Goal: Task Accomplishment & Management: Use online tool/utility

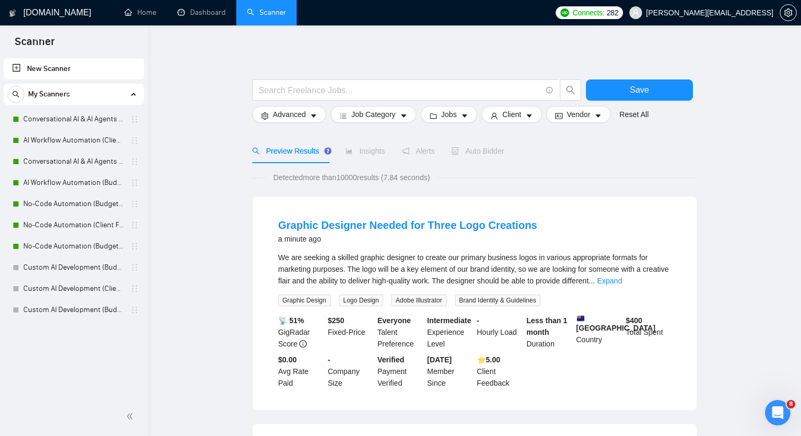
click at [474, 157] on div "Auto Bidder" at bounding box center [477, 151] width 52 height 24
click at [50, 116] on link "Conversational AI & AI Agents (Client Filters)" at bounding box center [73, 119] width 101 height 21
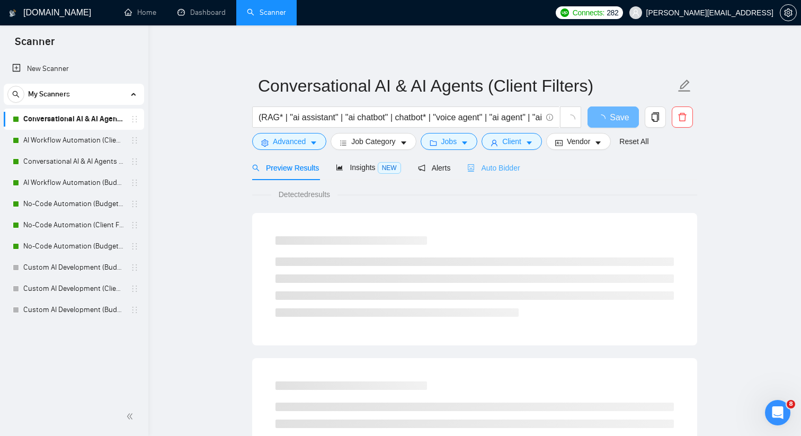
click at [493, 174] on div "Auto Bidder" at bounding box center [493, 167] width 52 height 25
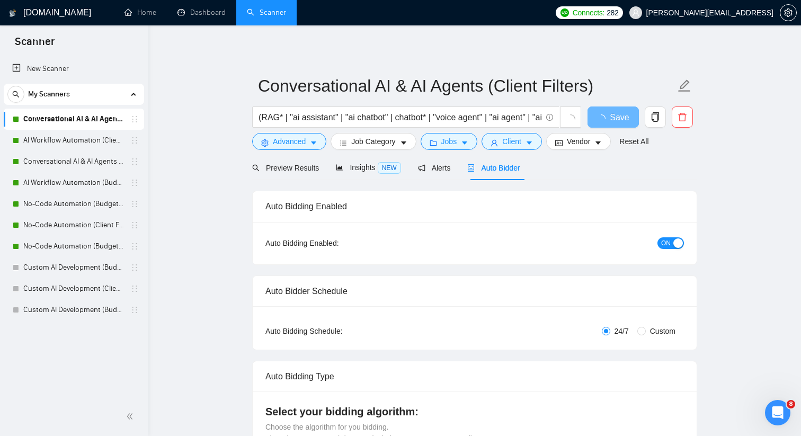
checkbox input "true"
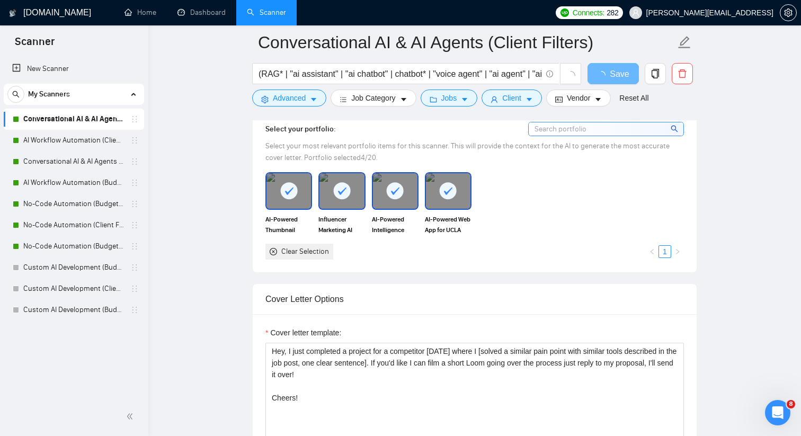
scroll to position [871, 0]
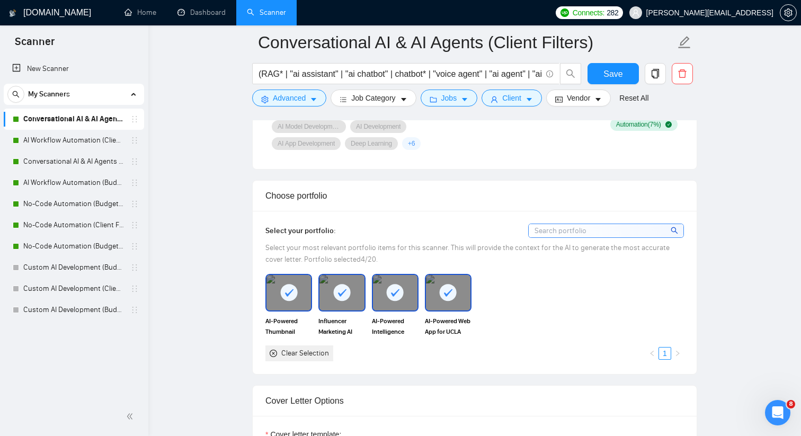
click at [354, 235] on div "Select your portfolio: Select your most relevant portfolio items for this scann…" at bounding box center [475, 292] width 444 height 163
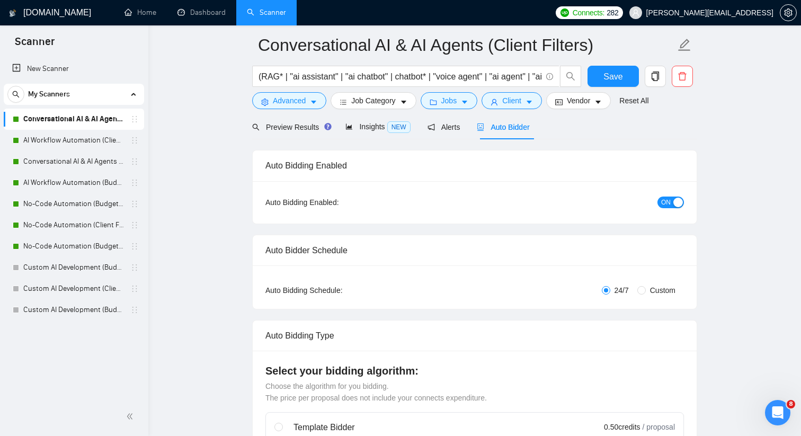
scroll to position [0, 0]
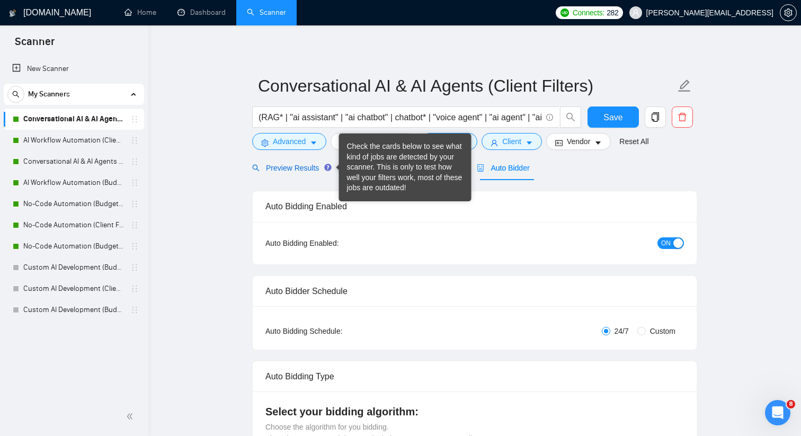
click at [305, 164] on span "Preview Results" at bounding box center [290, 168] width 76 height 8
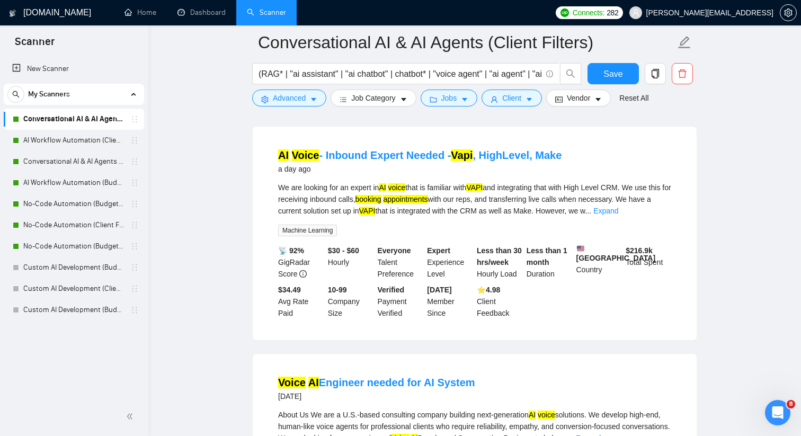
scroll to position [77, 0]
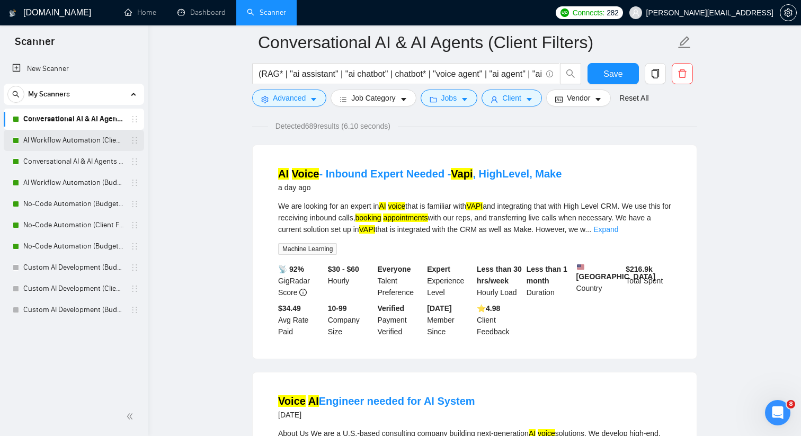
click at [102, 136] on link "AI Workflow Automation (Client Filters)" at bounding box center [73, 140] width 101 height 21
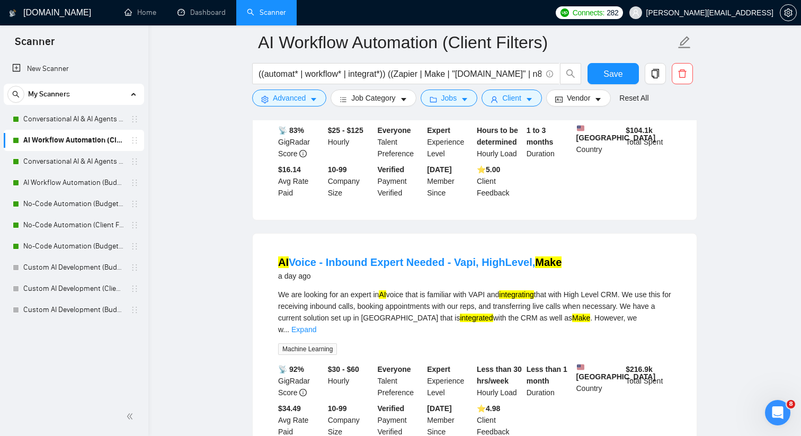
scroll to position [251, 0]
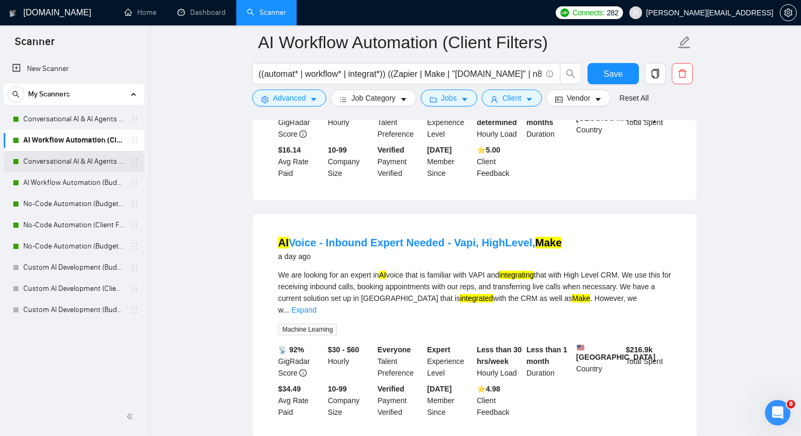
click at [122, 164] on link "Conversational AI & AI Agents (Budget Filters)" at bounding box center [73, 161] width 101 height 21
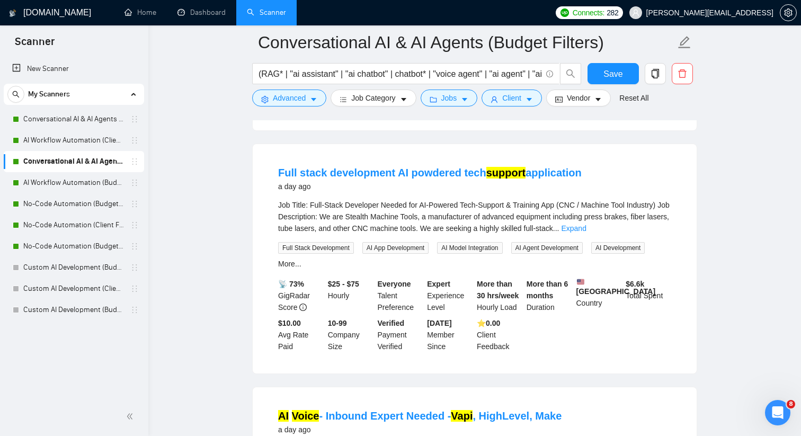
scroll to position [310, 0]
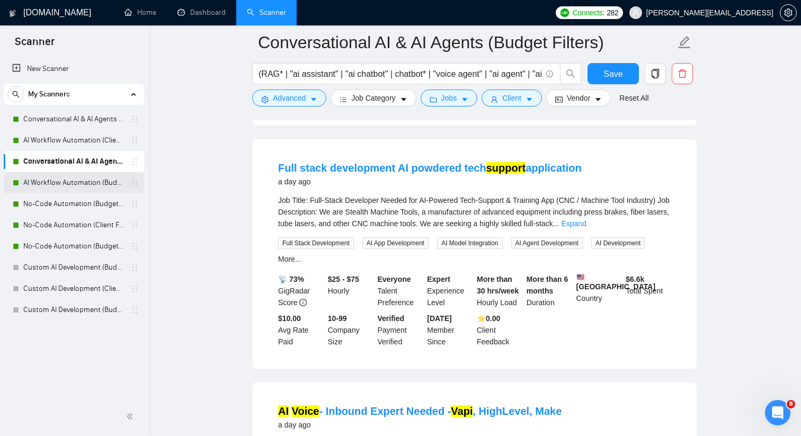
click at [113, 183] on link "AI Workflow Automation (Budget Filters)" at bounding box center [73, 182] width 101 height 21
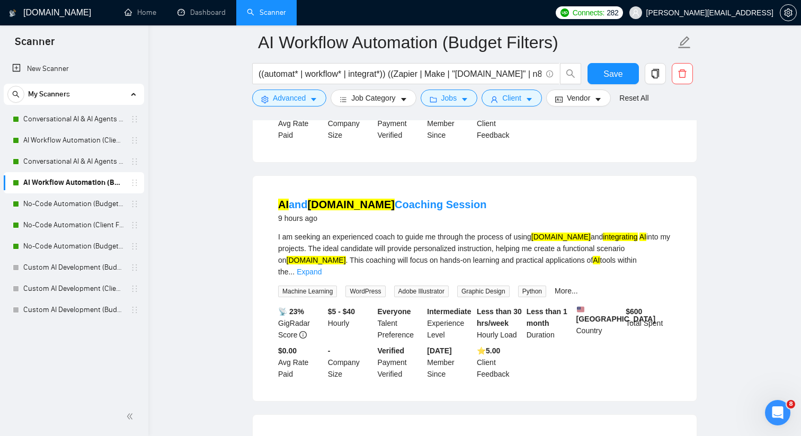
scroll to position [518, 0]
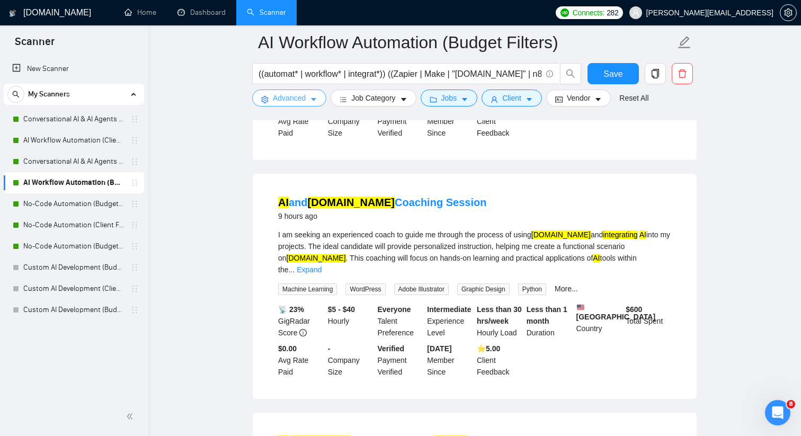
click at [275, 103] on span "Advanced" at bounding box center [289, 98] width 33 height 12
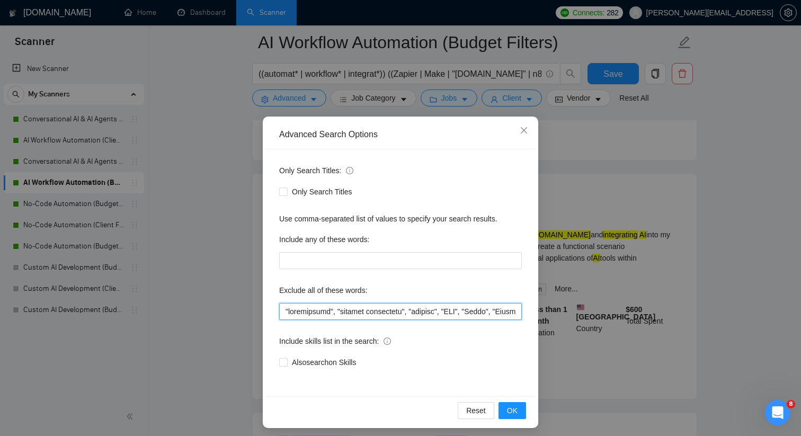
click at [284, 310] on input "text" at bounding box center [400, 311] width 242 height 17
type input ""coaching", "squarespace", "content strategist", "startup", "CMO", "Teach", "Pa…"
click at [519, 410] on button "OK" at bounding box center [512, 410] width 28 height 17
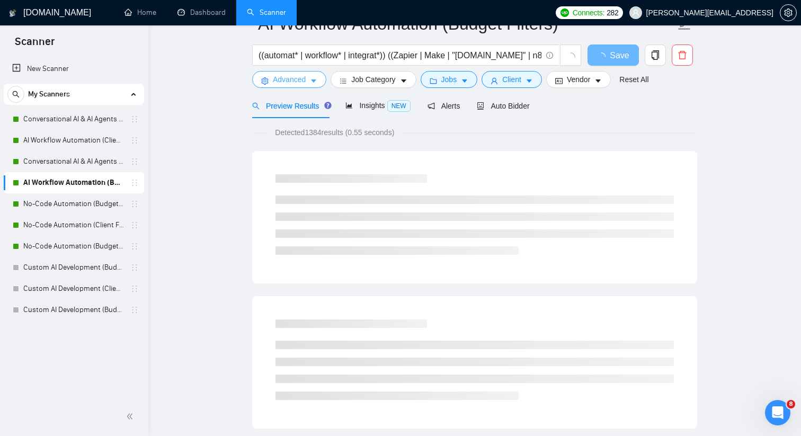
scroll to position [0, 0]
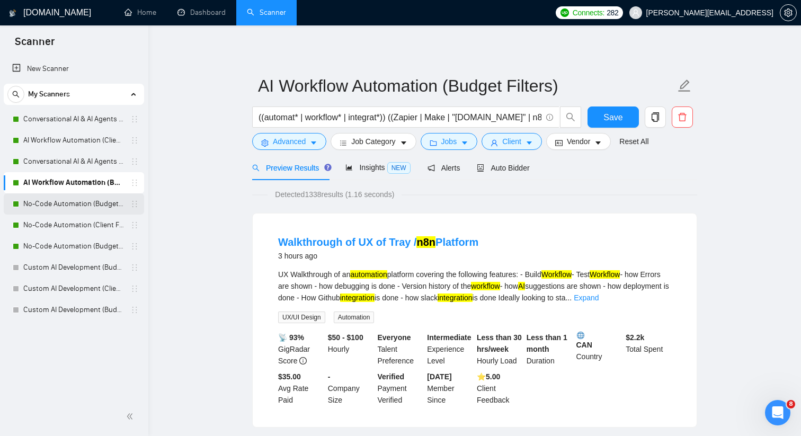
click at [109, 199] on link "No-Code Automation (Budget Filters)" at bounding box center [73, 203] width 101 height 21
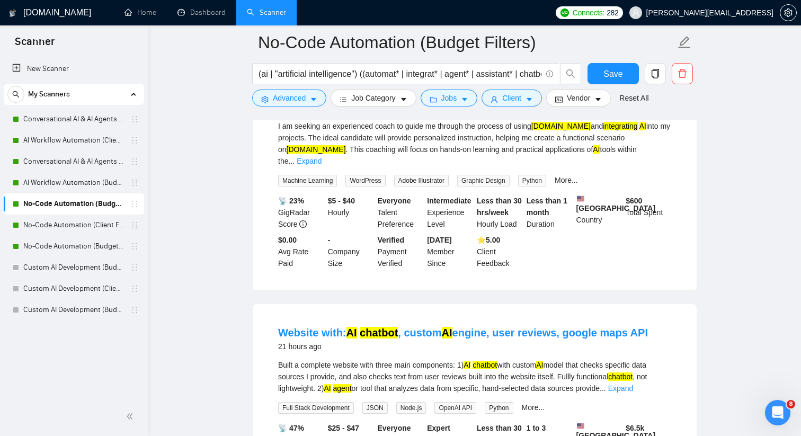
scroll to position [645, 0]
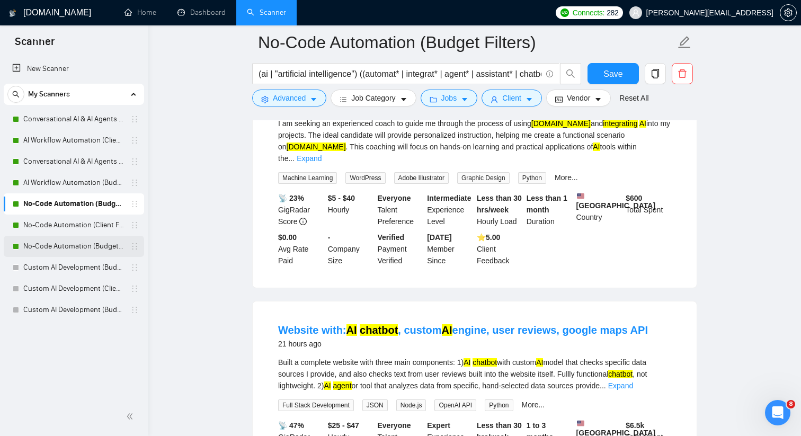
click at [83, 239] on link "No-Code Automation (Budget Filters W4, Aug)" at bounding box center [73, 246] width 101 height 21
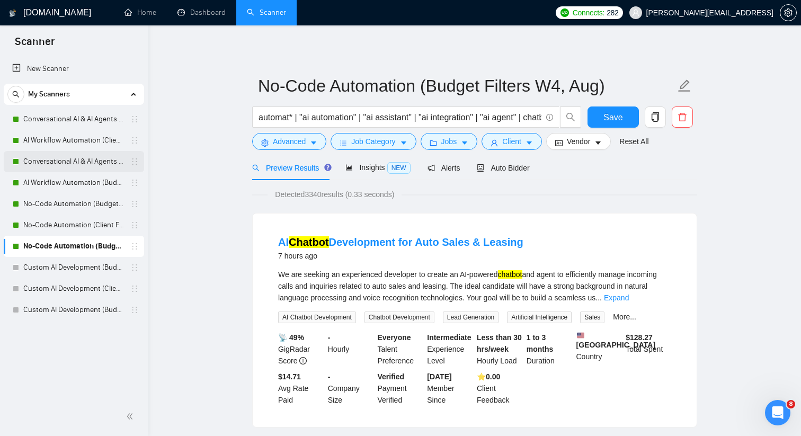
click at [104, 161] on link "Conversational AI & AI Agents (Budget Filters)" at bounding box center [73, 161] width 101 height 21
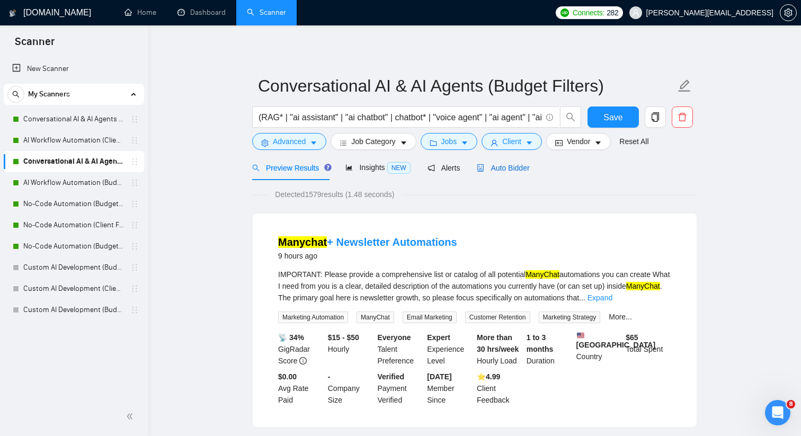
click at [492, 172] on span "Auto Bidder" at bounding box center [503, 168] width 52 height 8
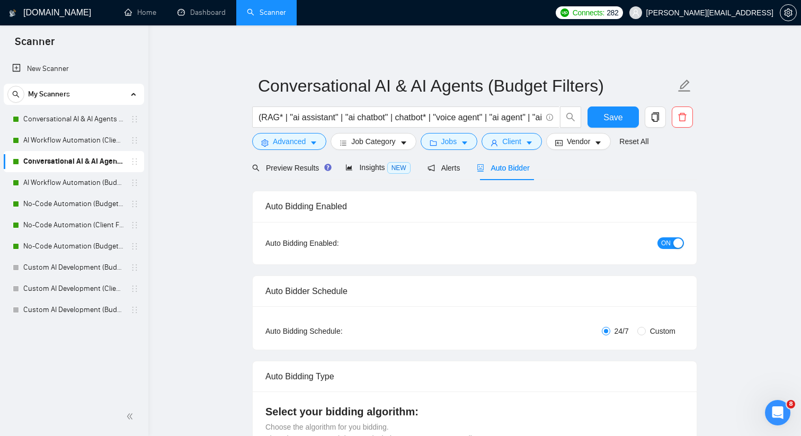
checkbox input "true"
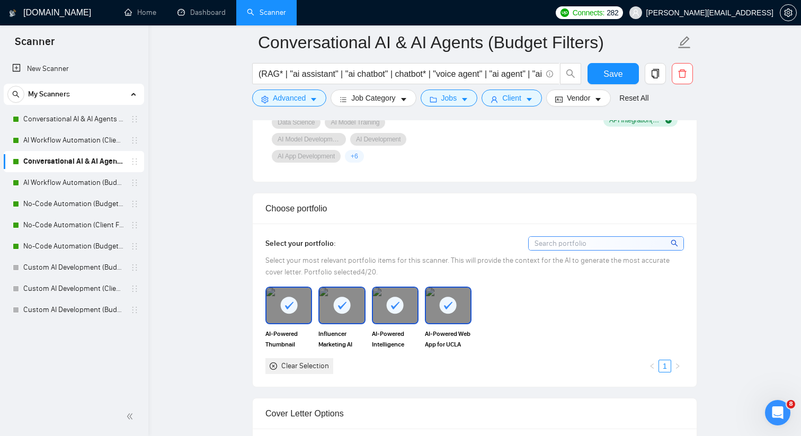
scroll to position [904, 0]
